Goal: Find specific page/section: Find specific page/section

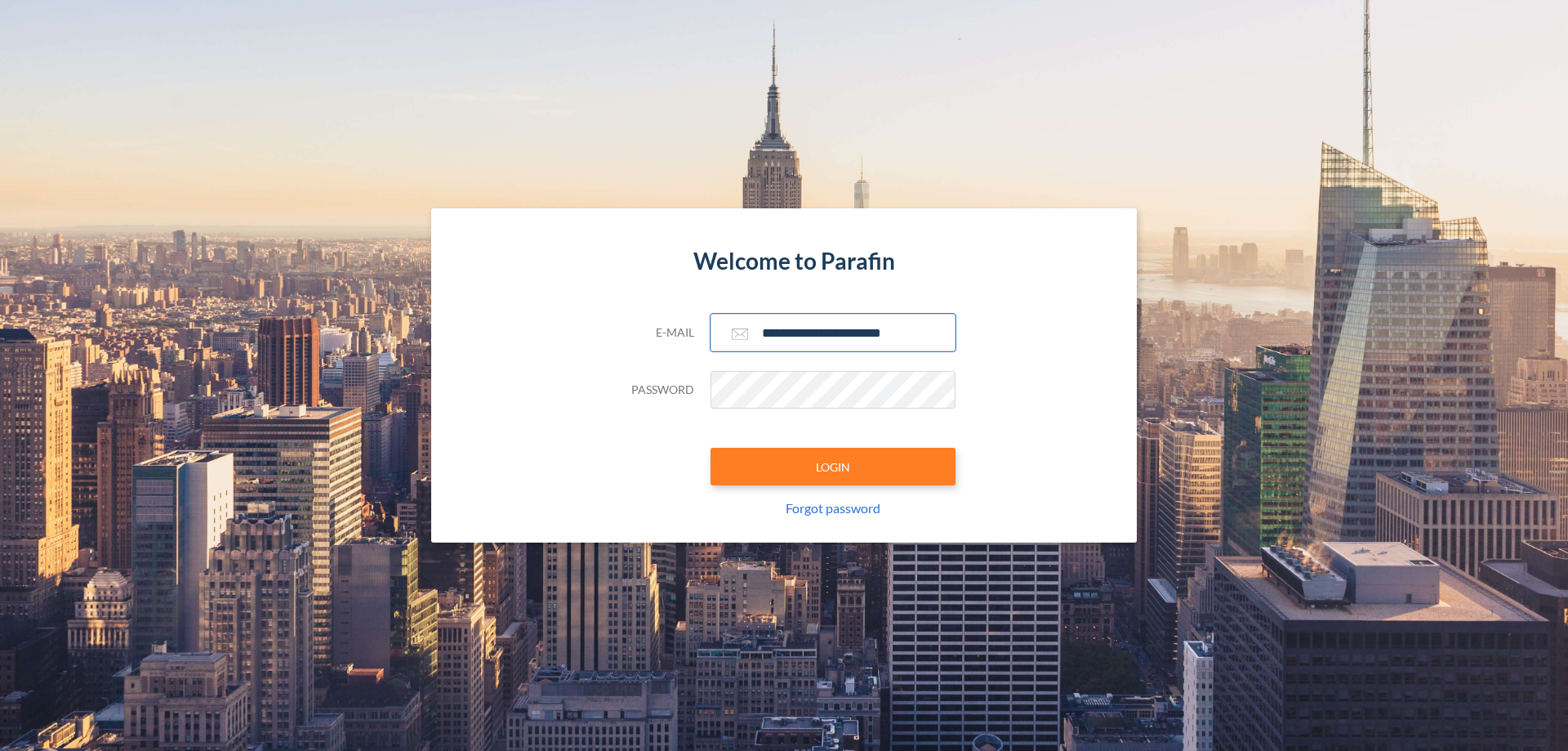
type input "**********"
click at [833, 466] on button "LOGIN" at bounding box center [833, 465] width 245 height 37
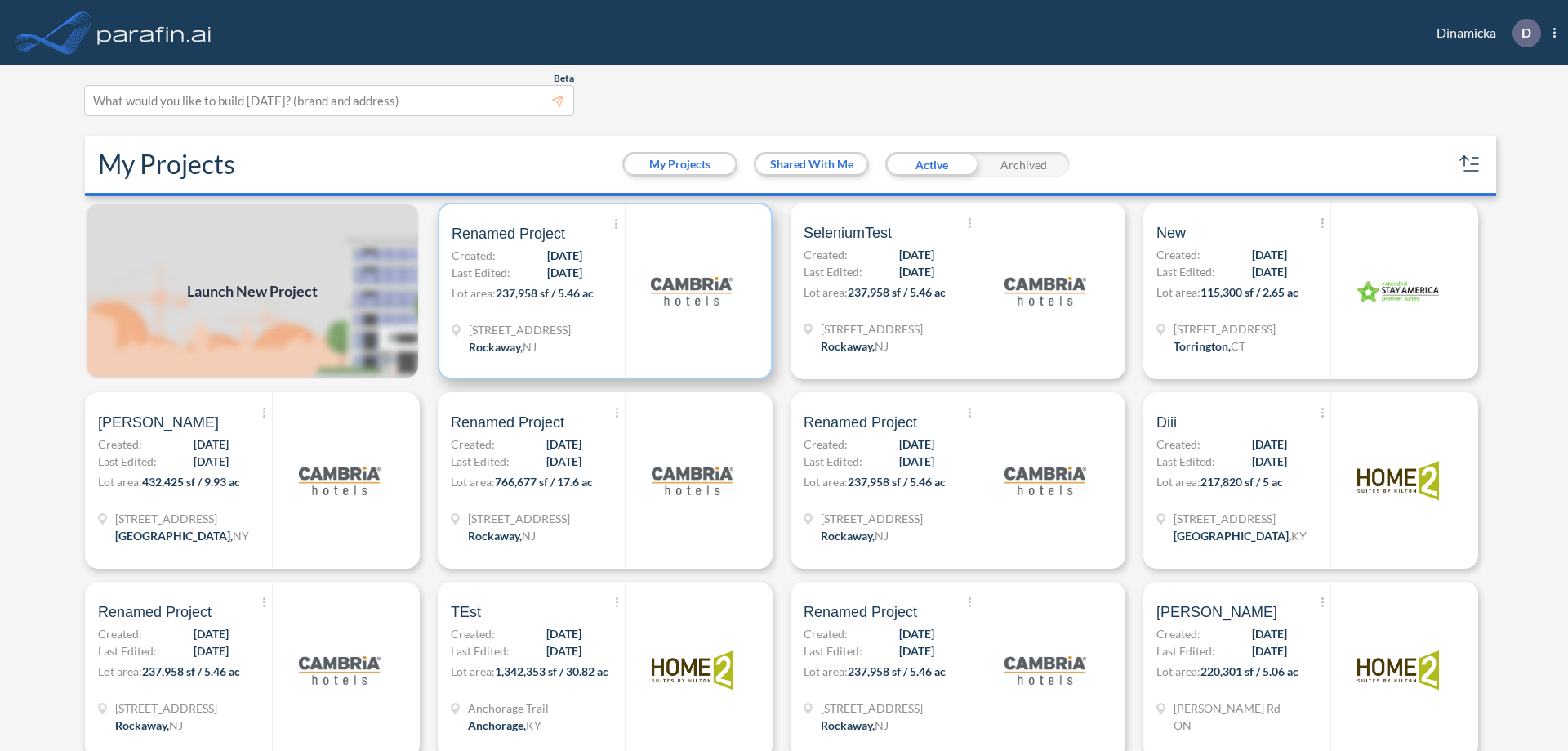
scroll to position [4, 0]
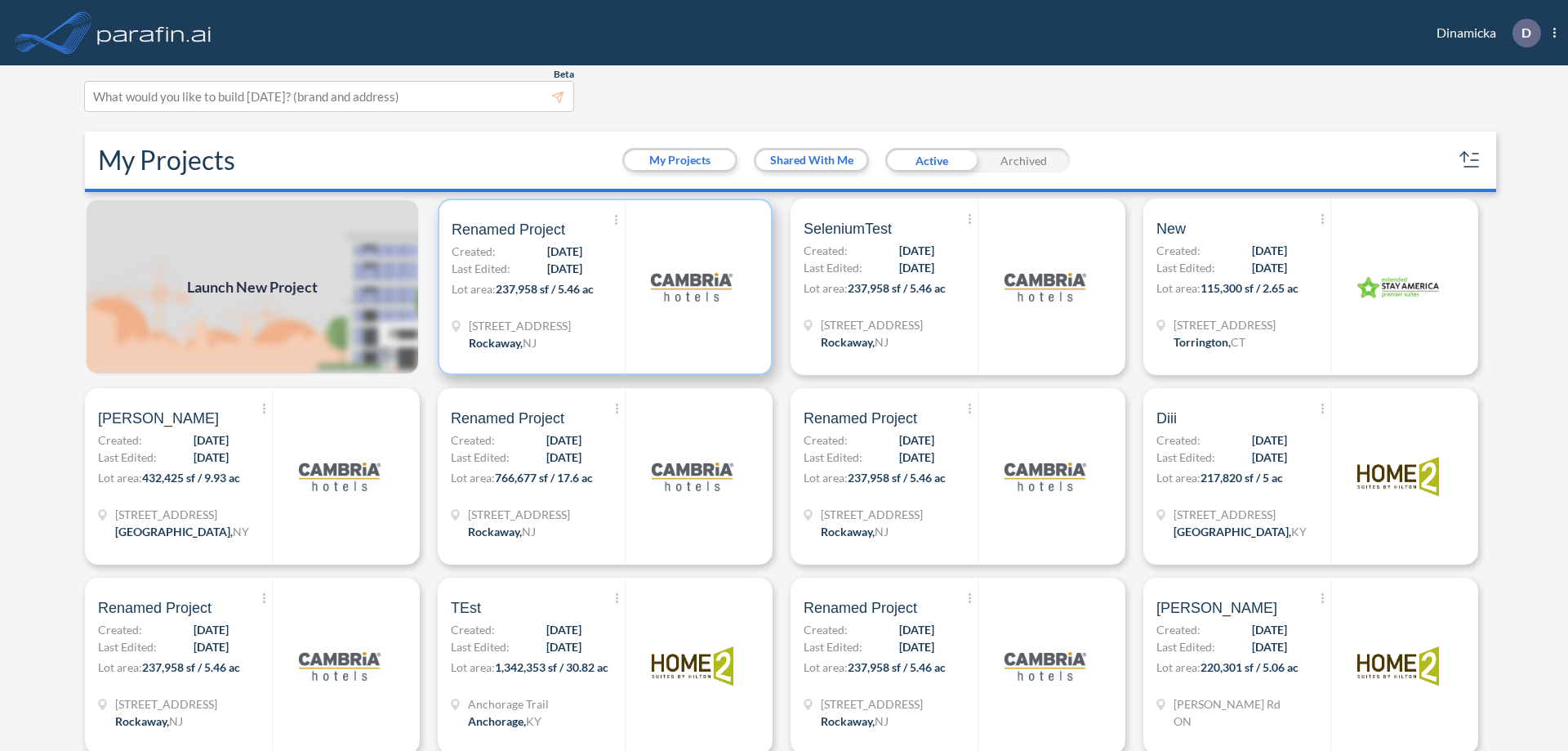
click at [602, 287] on p "Lot area: 237,958 sf / 5.46 ac" at bounding box center [539, 291] width 173 height 24
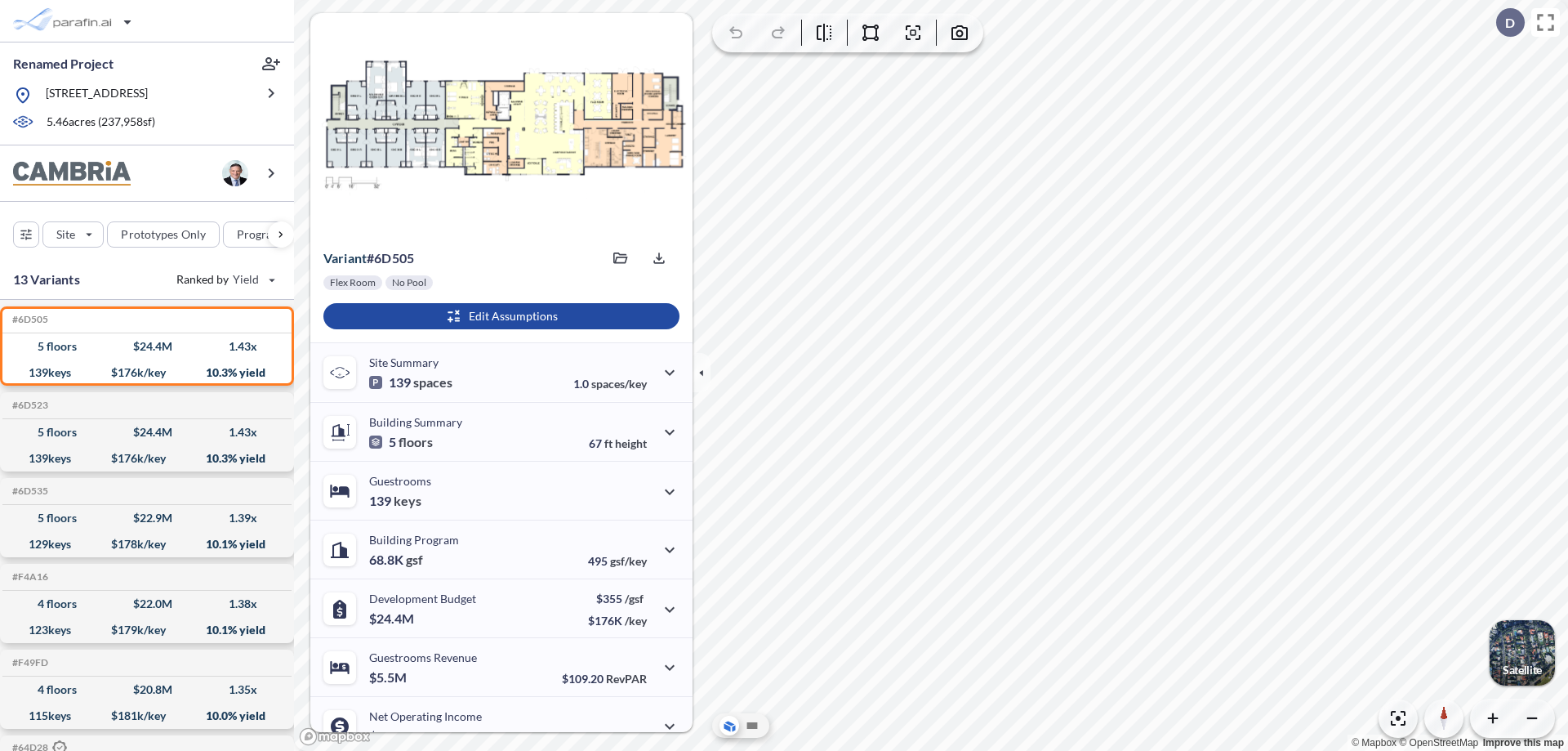
scroll to position [83, 0]
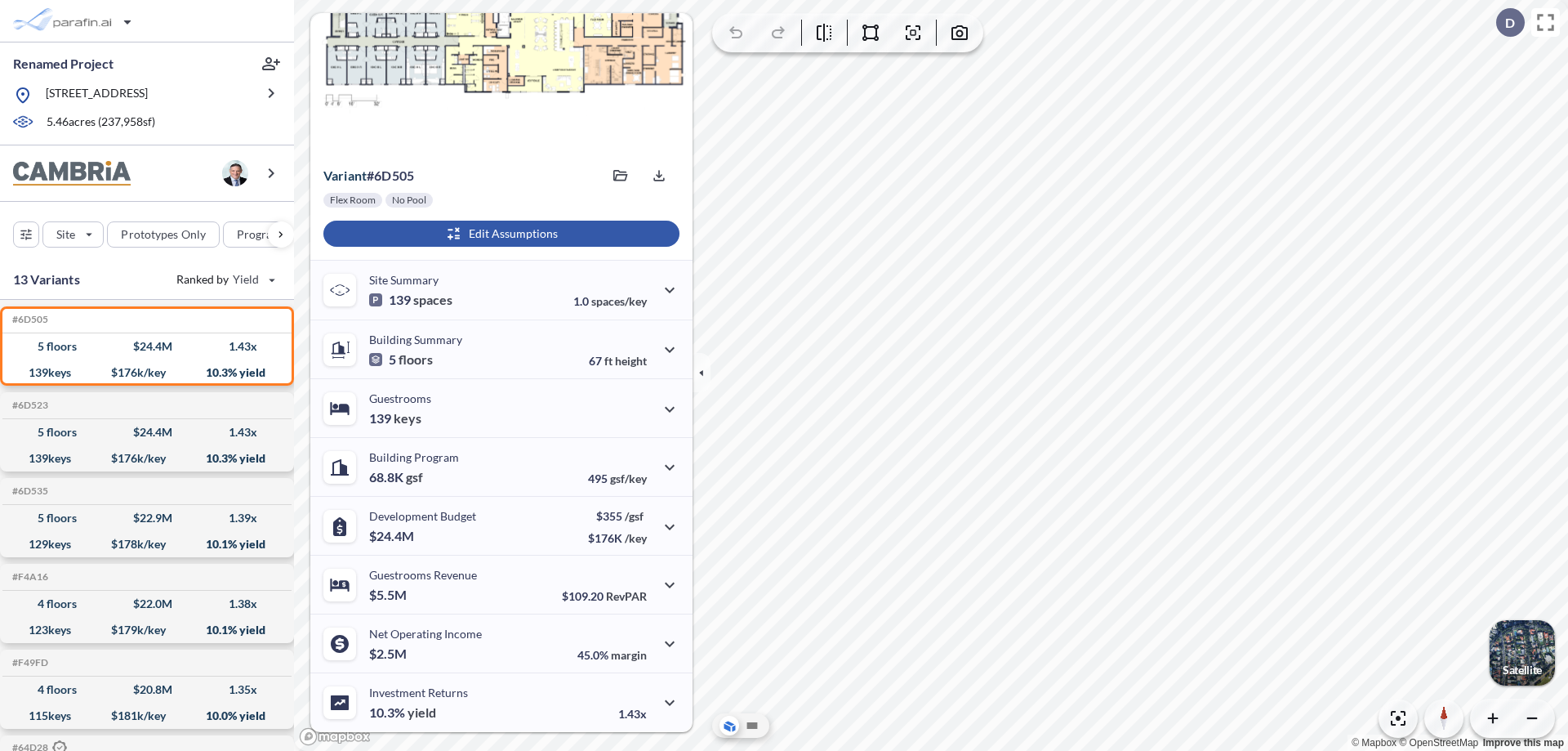
click at [500, 234] on div "button" at bounding box center [501, 233] width 356 height 26
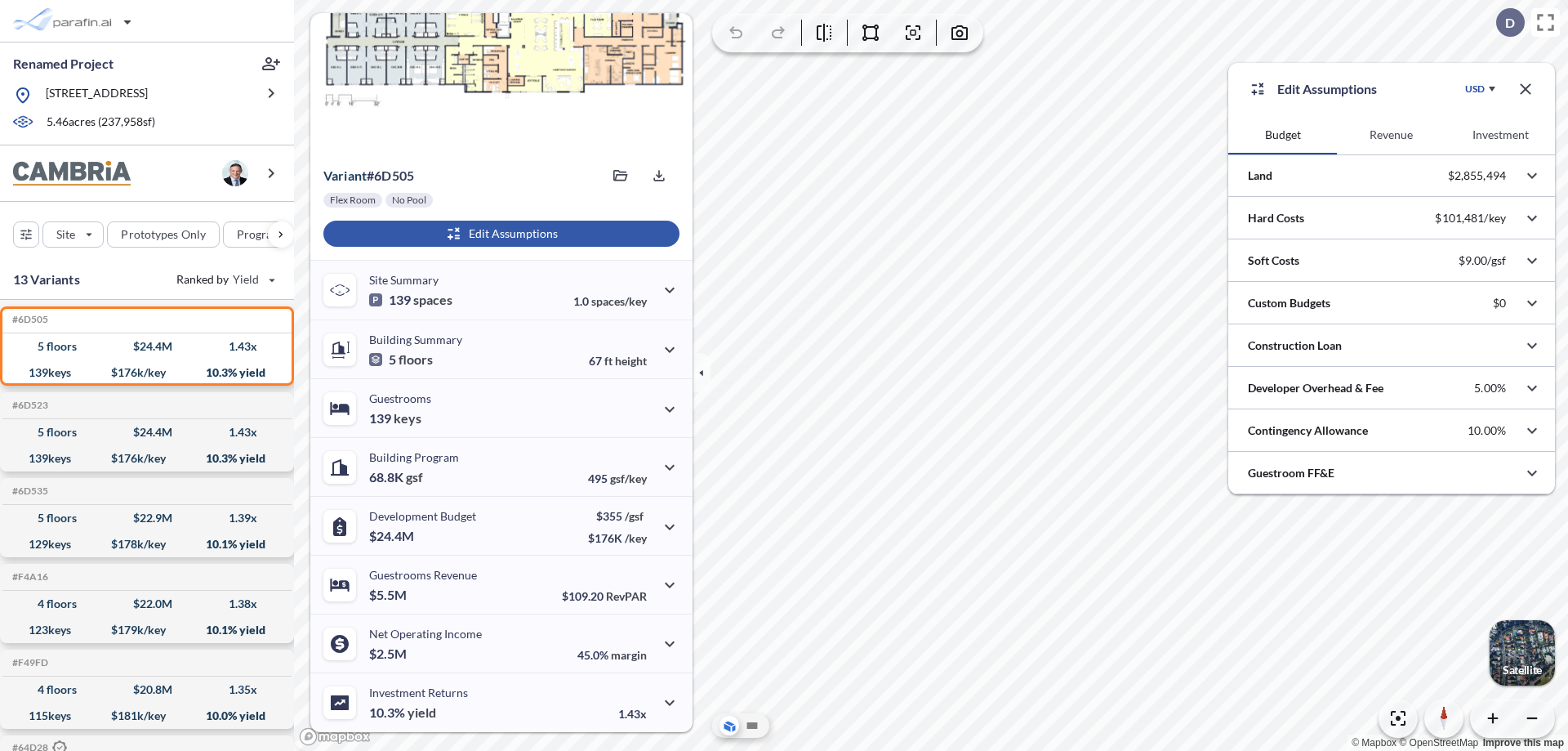
click at [1500, 135] on button "Investment" at bounding box center [1500, 134] width 108 height 39
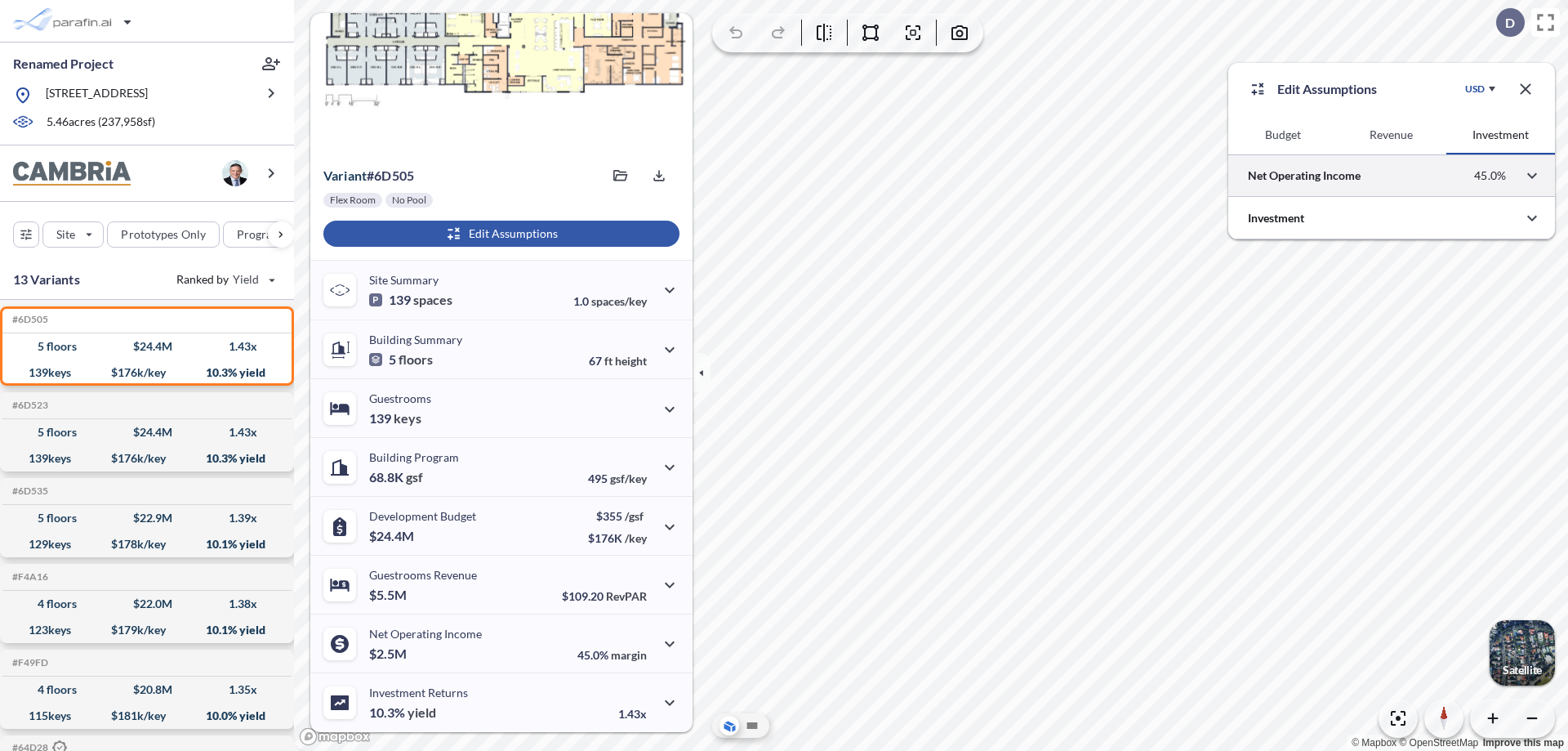
click at [1392, 176] on div at bounding box center [1391, 175] width 326 height 42
